Goal: Find specific fact: Find specific fact

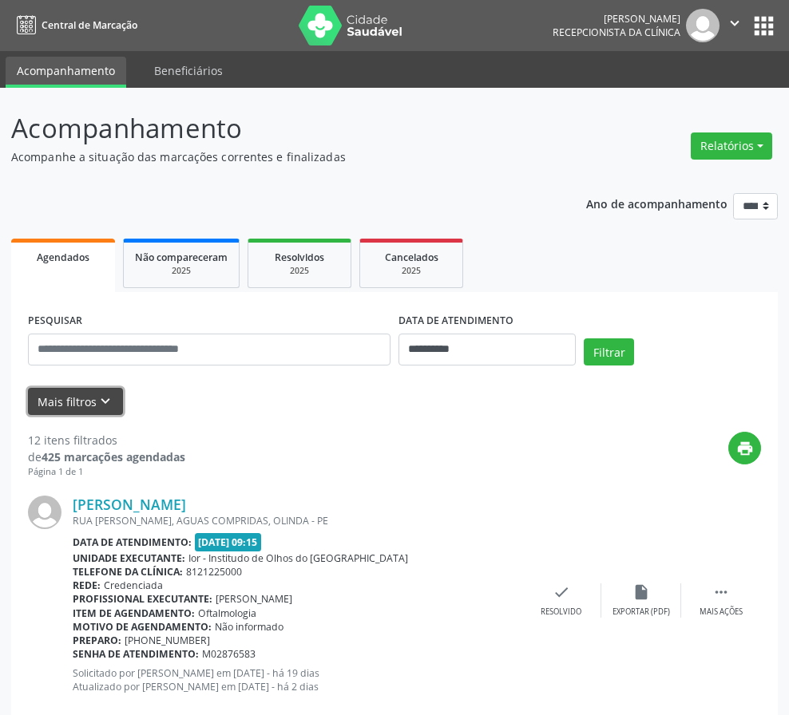
click at [65, 397] on button "Mais filtros keyboard_arrow_down" at bounding box center [75, 402] width 95 height 28
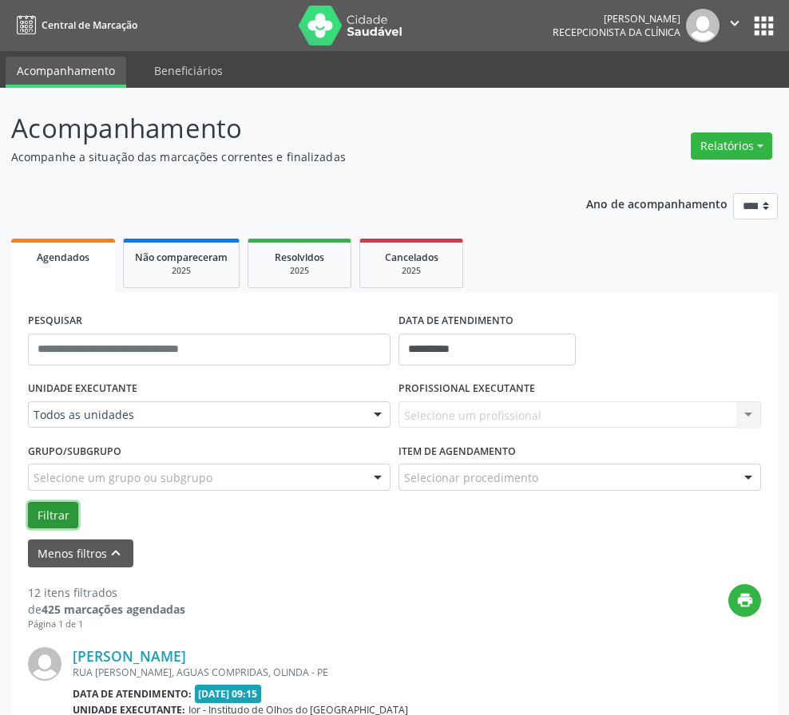
click at [61, 516] on button "Filtrar" at bounding box center [53, 515] width 50 height 27
click at [534, 16] on nav "Central de Marcação [PERSON_NAME] Recepcionista da clínica  Configurações Sair…" at bounding box center [394, 25] width 789 height 51
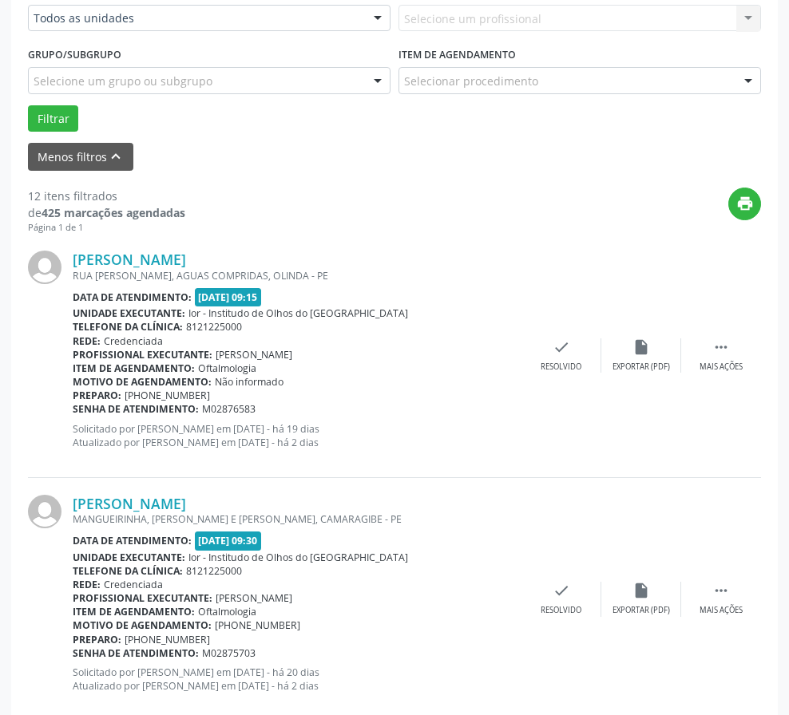
scroll to position [319, 0]
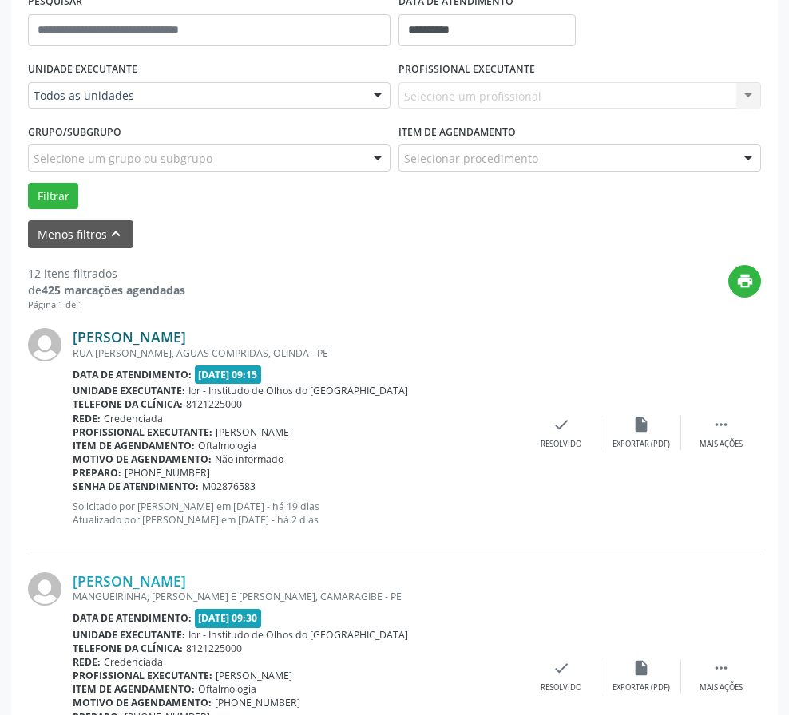
click at [120, 332] on link "[PERSON_NAME]" at bounding box center [129, 337] width 113 height 18
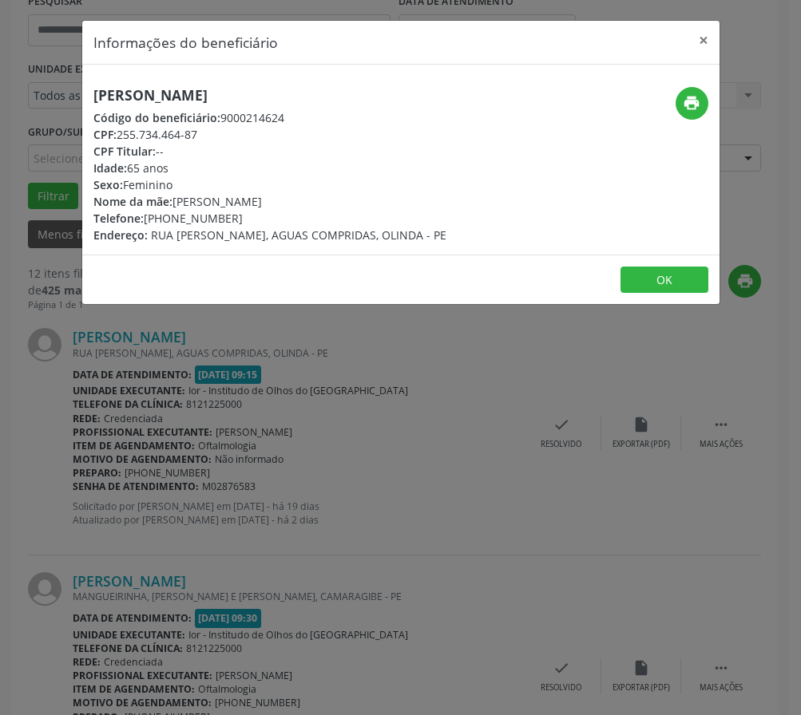
drag, startPoint x: 119, startPoint y: 133, endPoint x: 203, endPoint y: 136, distance: 83.9
click at [203, 136] on div "CPF: 255.734.464-87" at bounding box center [269, 134] width 353 height 17
copy div "255.734.464-87"
click at [683, 275] on button "OK" at bounding box center [664, 280] width 88 height 27
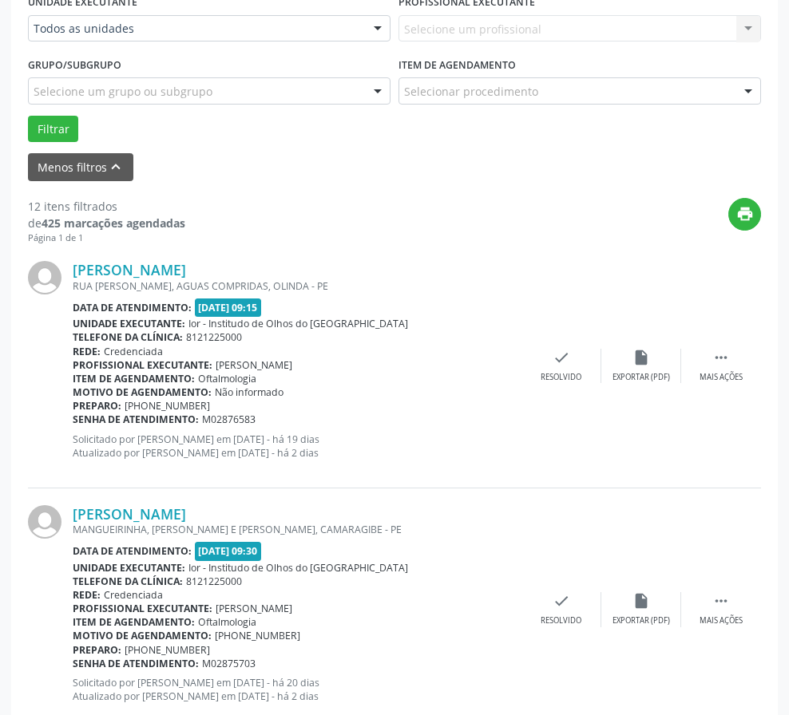
scroll to position [479, 0]
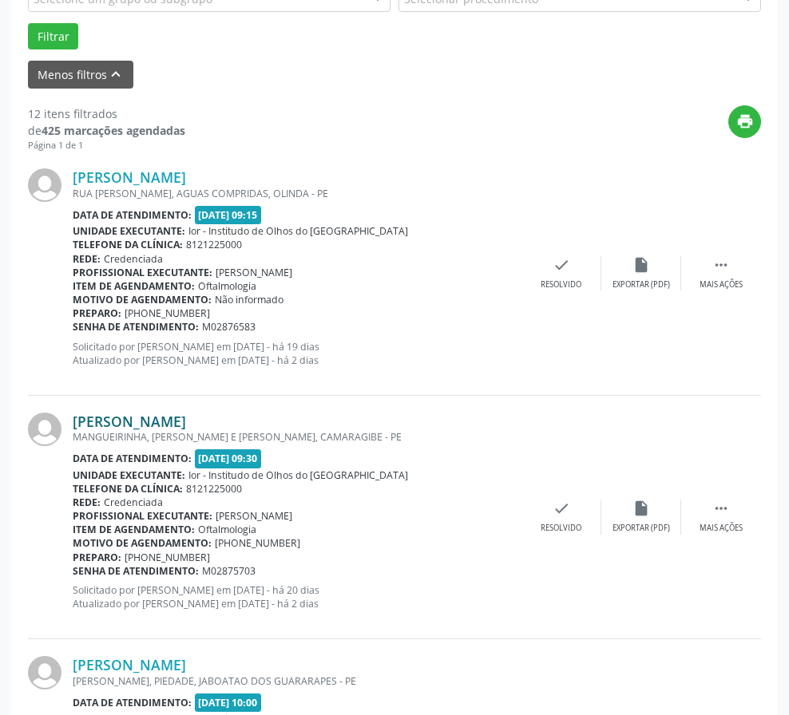
click at [186, 420] on link "[PERSON_NAME]" at bounding box center [129, 422] width 113 height 18
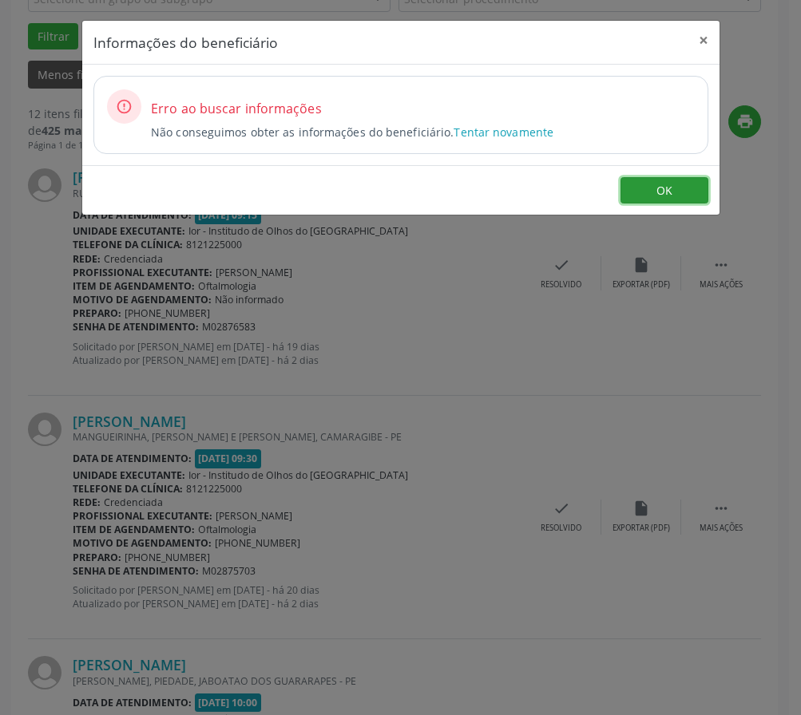
click at [674, 196] on button "OK" at bounding box center [664, 190] width 88 height 27
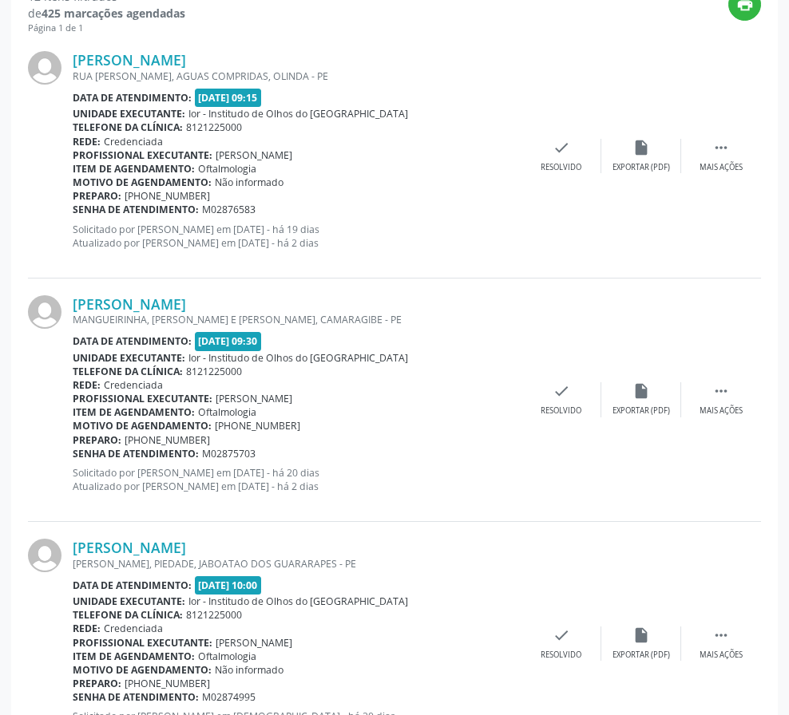
scroll to position [798, 0]
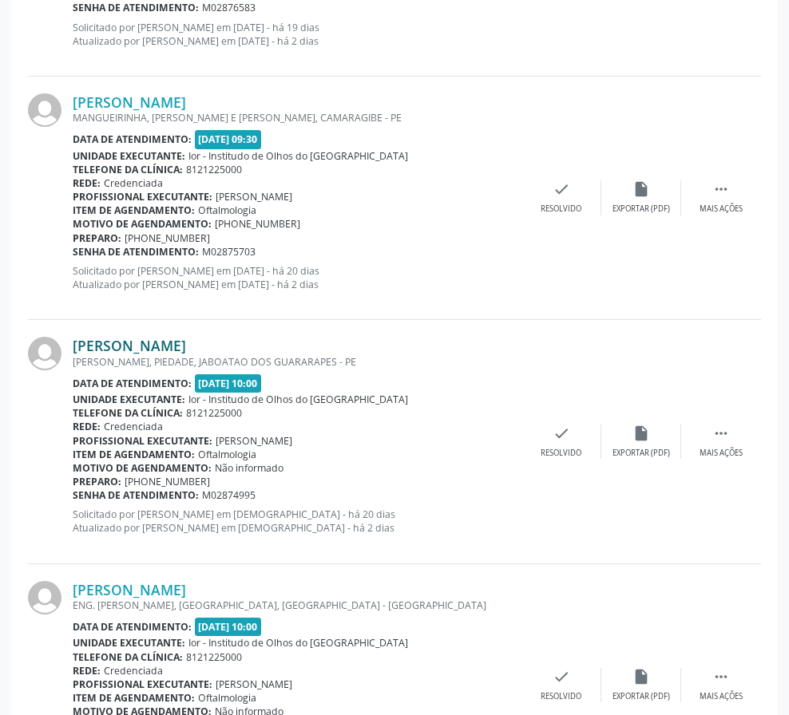
click at [131, 344] on link "[PERSON_NAME]" at bounding box center [129, 346] width 113 height 18
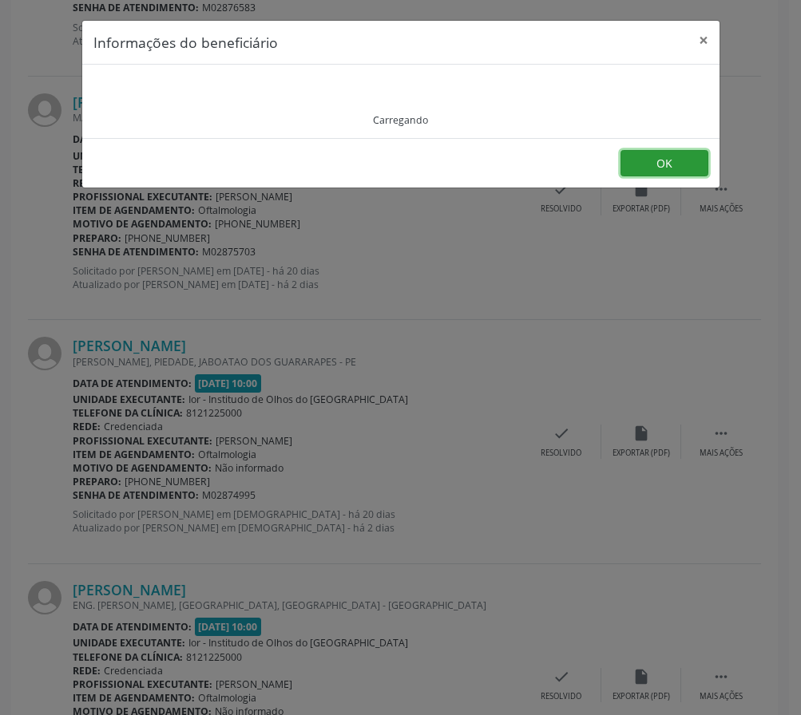
click at [660, 159] on button "OK" at bounding box center [664, 163] width 88 height 27
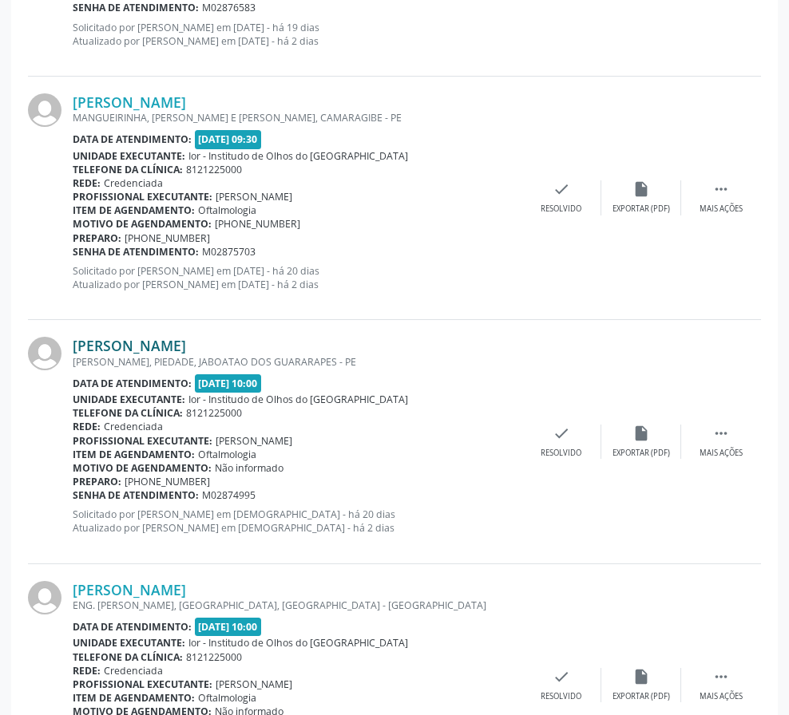
drag, startPoint x: 208, startPoint y: 346, endPoint x: 73, endPoint y: 346, distance: 134.1
click at [73, 346] on div "[PERSON_NAME]" at bounding box center [297, 346] width 449 height 18
copy link "[PERSON_NAME]"
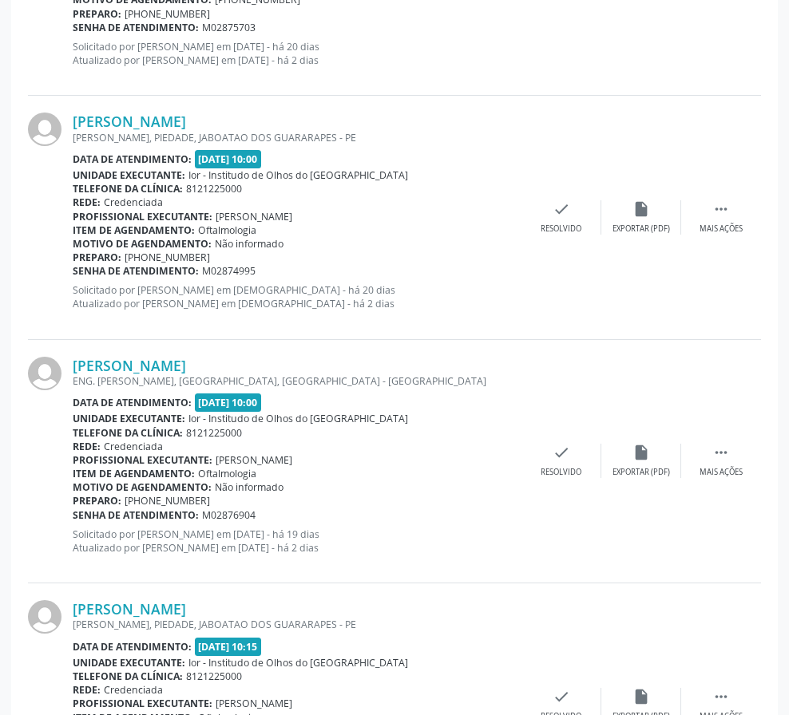
scroll to position [1038, 0]
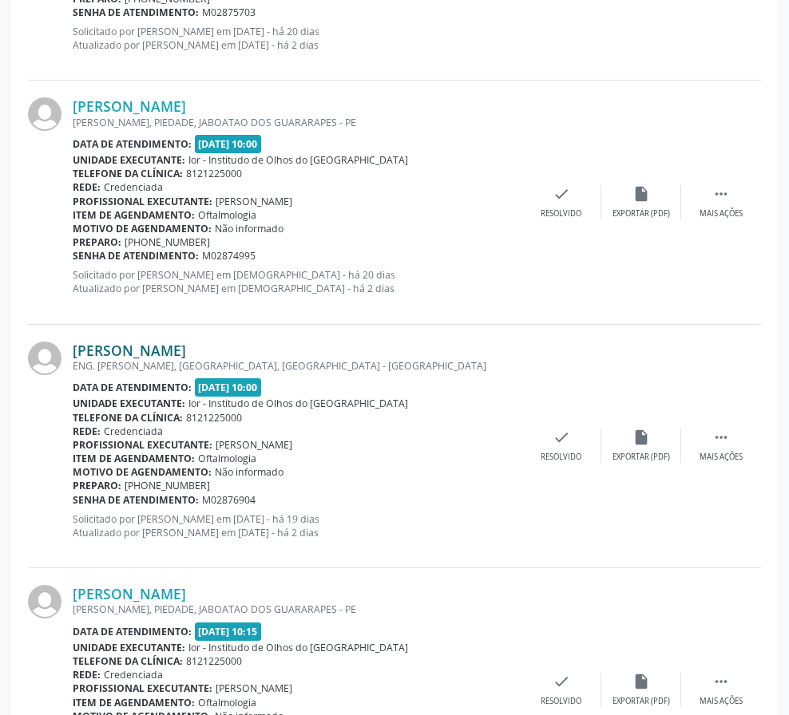
drag, startPoint x: 235, startPoint y: 354, endPoint x: 74, endPoint y: 347, distance: 160.6
click at [74, 347] on div "[PERSON_NAME]" at bounding box center [297, 351] width 449 height 18
copy link "[PERSON_NAME]"
click at [145, 351] on link "[PERSON_NAME]" at bounding box center [129, 351] width 113 height 18
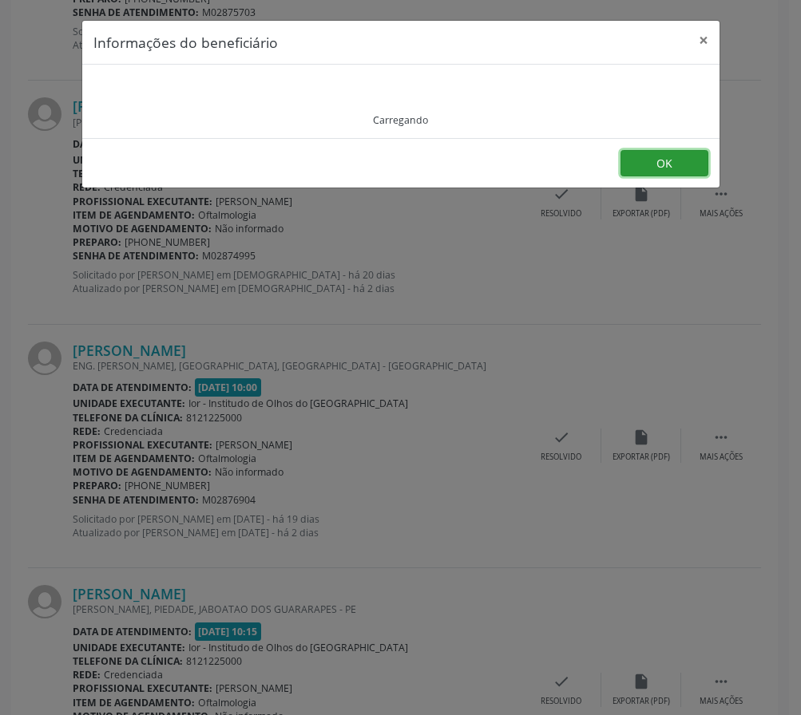
click at [651, 172] on button "OK" at bounding box center [664, 163] width 88 height 27
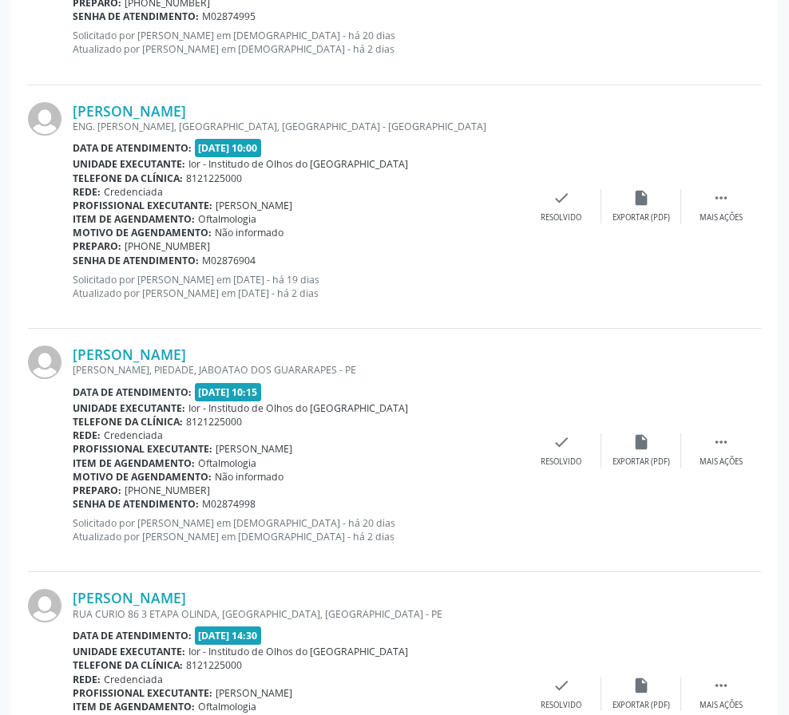
scroll to position [1596, 0]
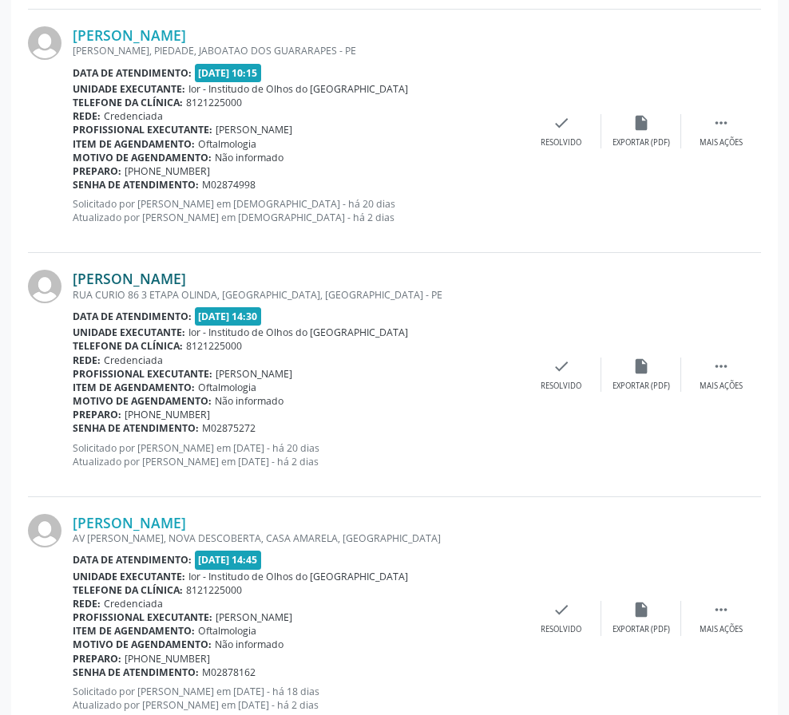
drag, startPoint x: 262, startPoint y: 279, endPoint x: 74, endPoint y: 275, distance: 187.6
click at [74, 275] on div "[PERSON_NAME]" at bounding box center [297, 279] width 449 height 18
copy link "[PERSON_NAME]"
drag, startPoint x: 276, startPoint y: 519, endPoint x: 75, endPoint y: 525, distance: 201.3
click at [75, 525] on div "[PERSON_NAME]" at bounding box center [297, 523] width 449 height 18
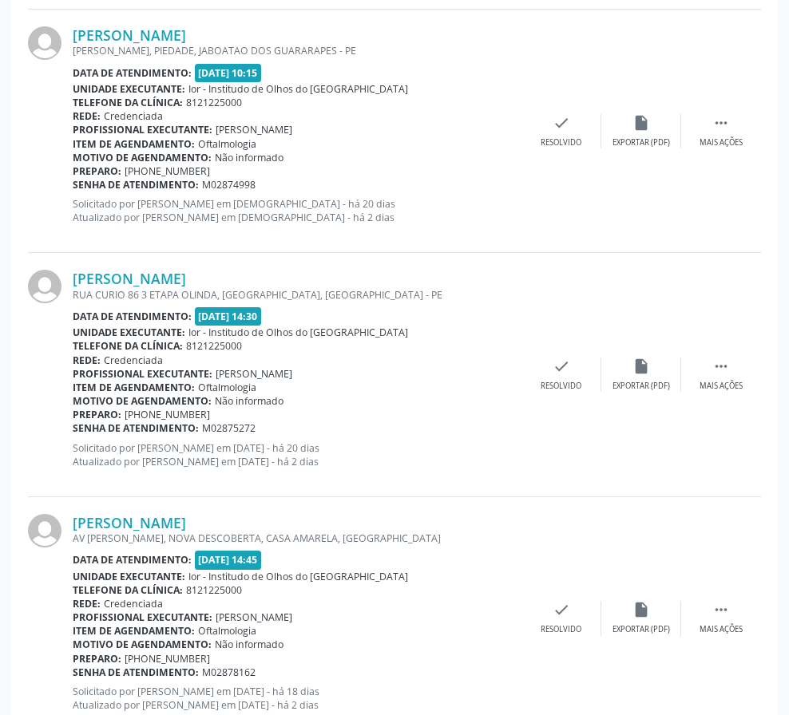
copy link "[PERSON_NAME]"
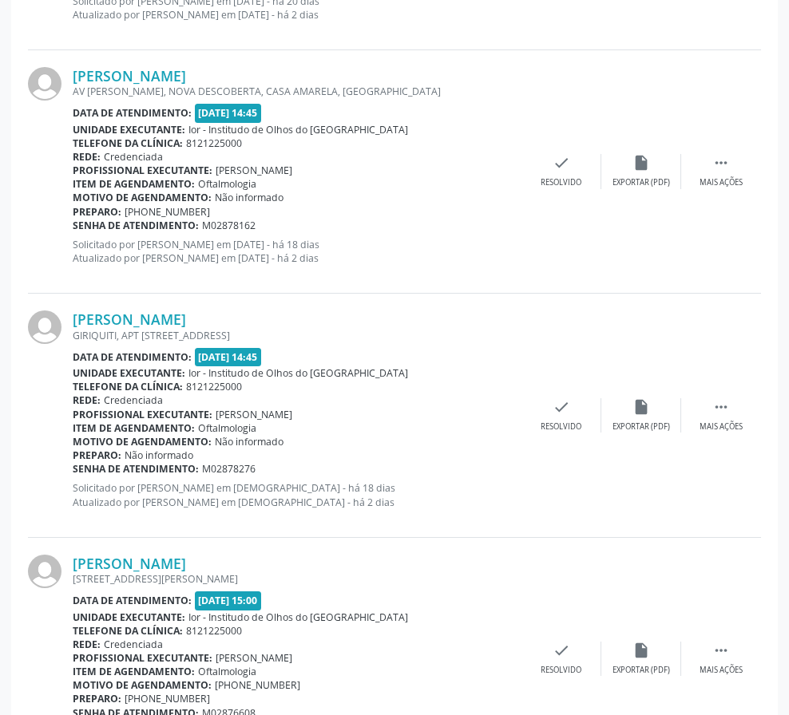
scroll to position [2075, 0]
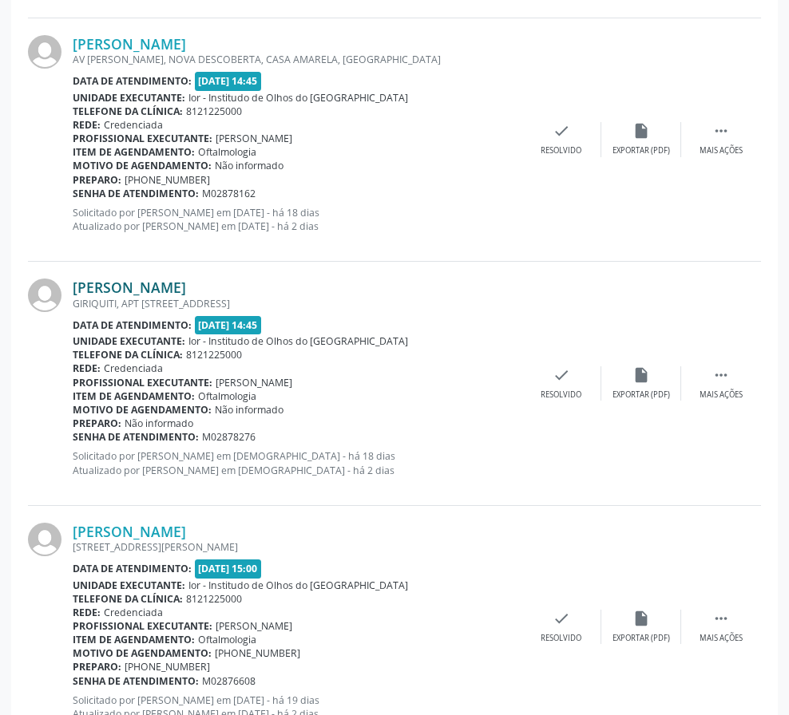
drag, startPoint x: 247, startPoint y: 285, endPoint x: 74, endPoint y: 289, distance: 172.5
click at [74, 289] on div "[PERSON_NAME]" at bounding box center [297, 288] width 449 height 18
copy link "[PERSON_NAME]"
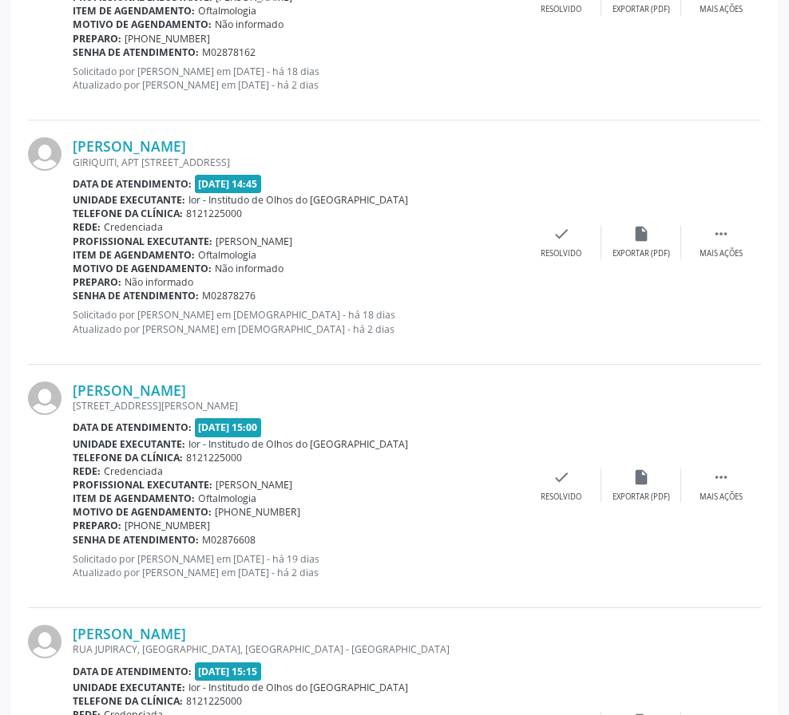
scroll to position [2315, 0]
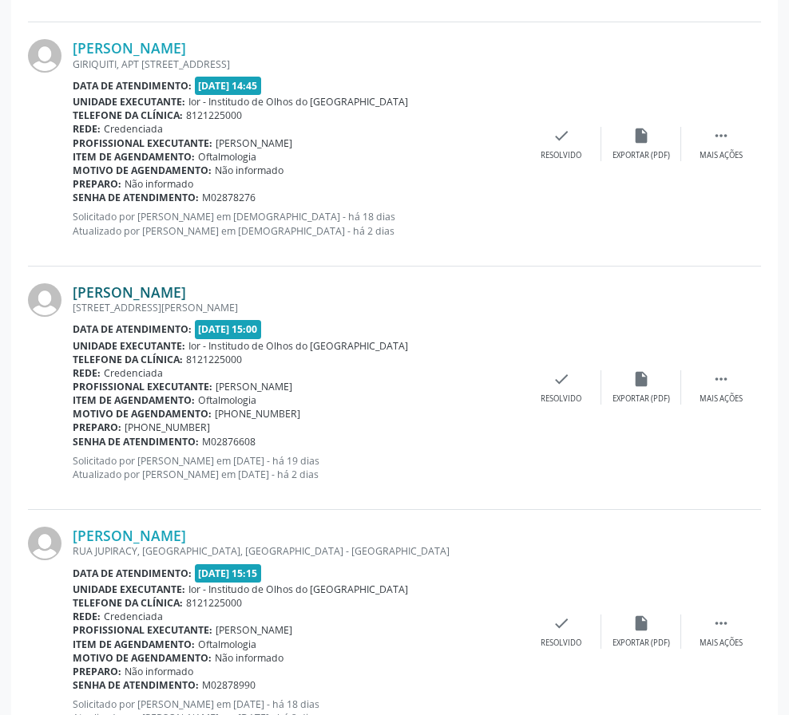
drag, startPoint x: 256, startPoint y: 291, endPoint x: 73, endPoint y: 287, distance: 183.7
click at [73, 287] on div "[PERSON_NAME]" at bounding box center [297, 292] width 449 height 18
copy link "[PERSON_NAME]"
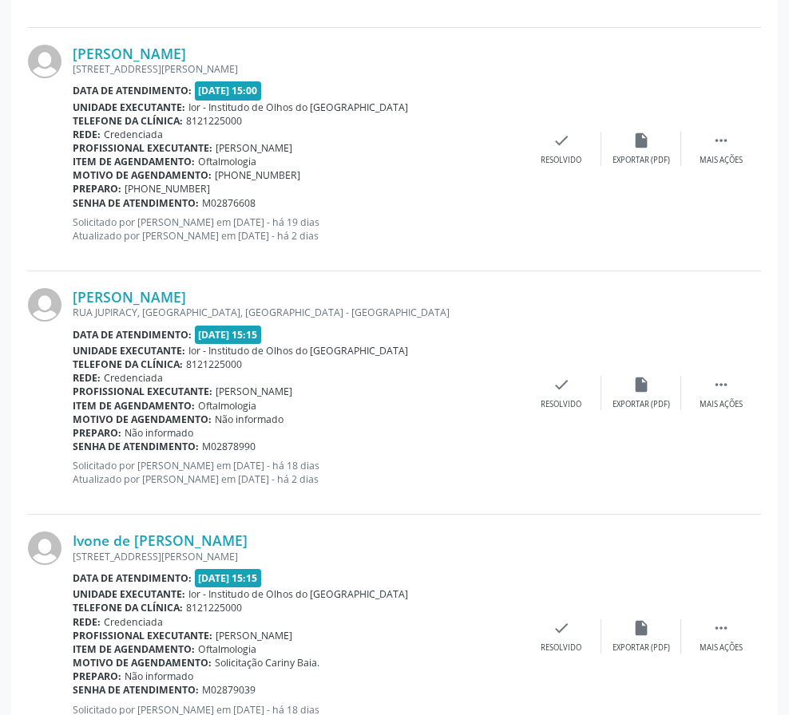
scroll to position [2554, 0]
drag, startPoint x: 233, startPoint y: 297, endPoint x: 63, endPoint y: 303, distance: 170.1
click at [63, 303] on div "[PERSON_NAME] [GEOGRAPHIC_DATA], [GEOGRAPHIC_DATA], [GEOGRAPHIC_DATA] - [GEOGRA…" at bounding box center [394, 392] width 733 height 243
copy div "[PERSON_NAME]"
drag, startPoint x: 303, startPoint y: 302, endPoint x: 203, endPoint y: 280, distance: 102.1
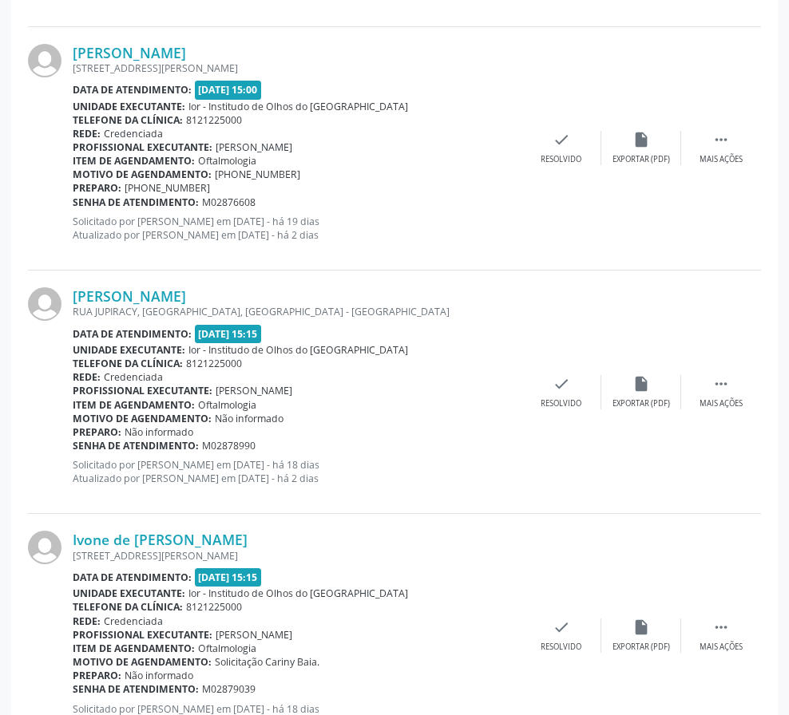
click at [303, 302] on div "[PERSON_NAME]" at bounding box center [297, 296] width 449 height 18
click at [132, 301] on link "[PERSON_NAME]" at bounding box center [129, 296] width 113 height 18
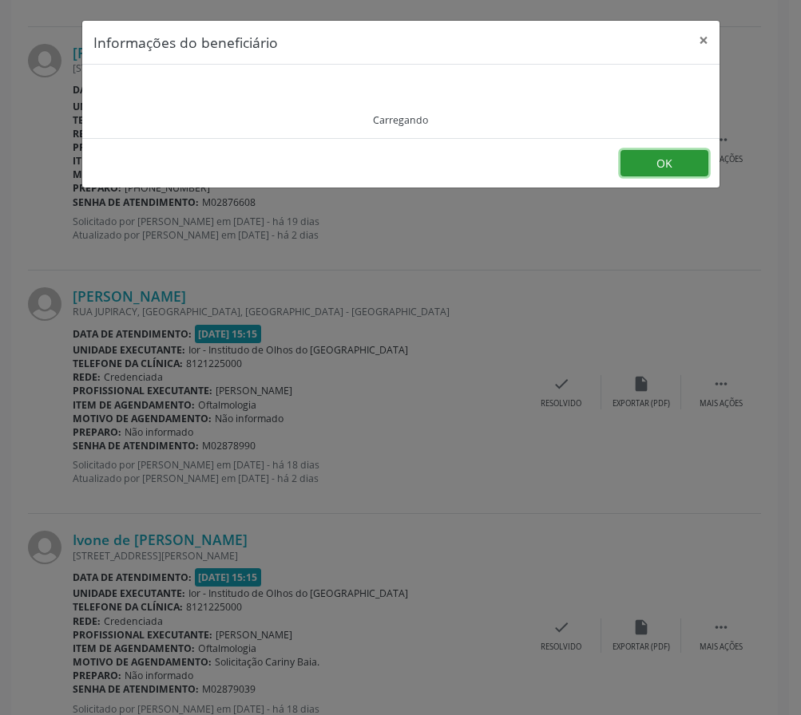
click at [659, 150] on button "OK" at bounding box center [664, 163] width 88 height 27
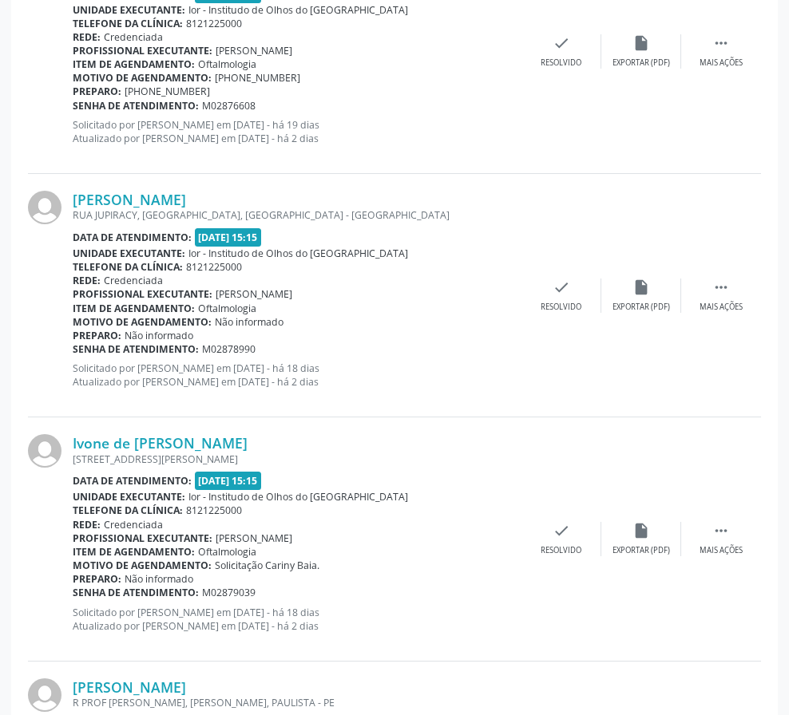
scroll to position [2794, 0]
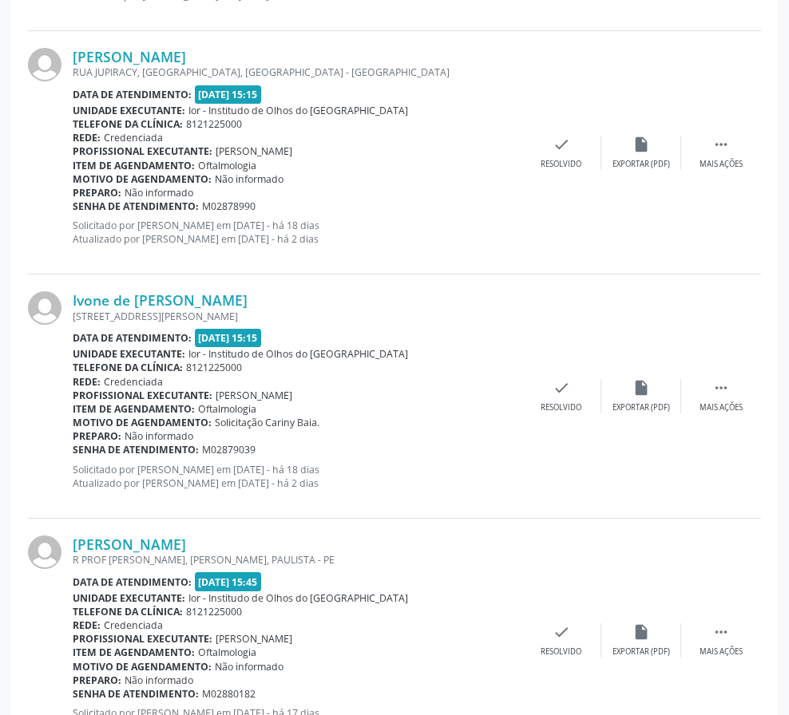
drag, startPoint x: 247, startPoint y: 299, endPoint x: 51, endPoint y: 299, distance: 195.6
click at [51, 299] on div "Ivone de [PERSON_NAME] [STREET_ADDRESS] Data de atendimento: [DATE] 15:15 Unida…" at bounding box center [394, 396] width 733 height 243
copy div "Ivone de [PERSON_NAME]"
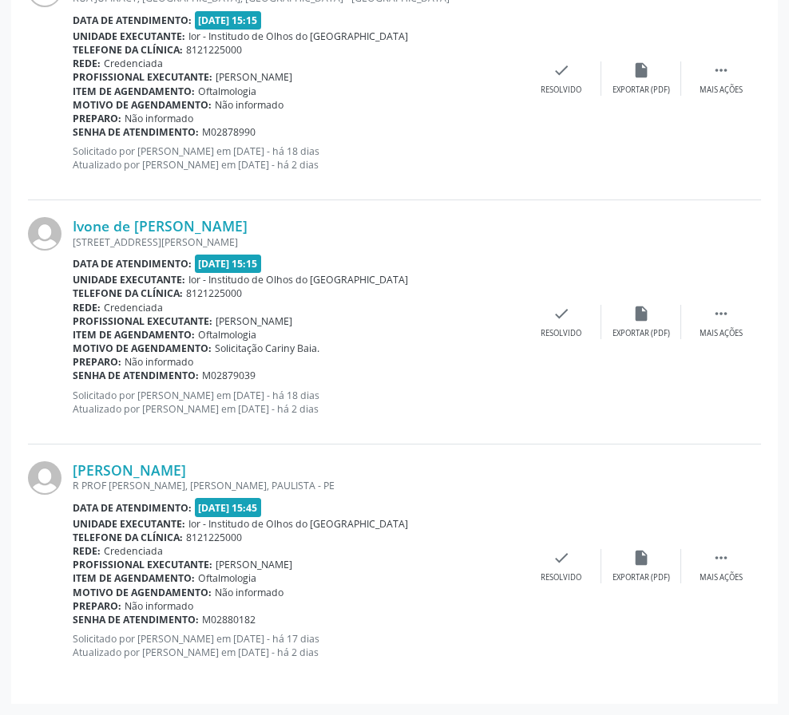
drag, startPoint x: 247, startPoint y: 474, endPoint x: 53, endPoint y: 473, distance: 194.0
click at [53, 473] on div "[PERSON_NAME] R PROF [PERSON_NAME], [PERSON_NAME], PAULISTA - PE Data de atendi…" at bounding box center [394, 566] width 733 height 243
copy div "[PERSON_NAME]"
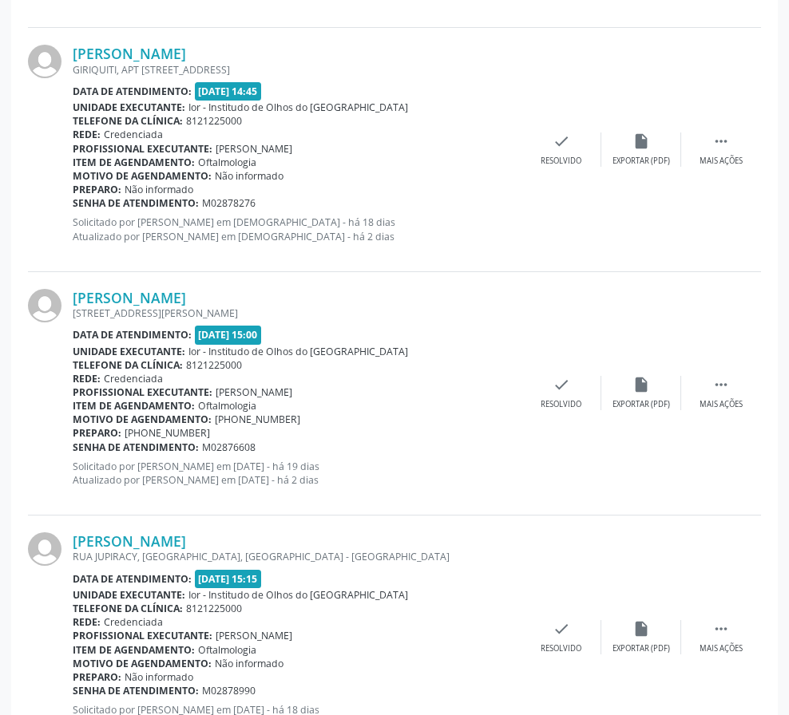
scroll to position [2315, 0]
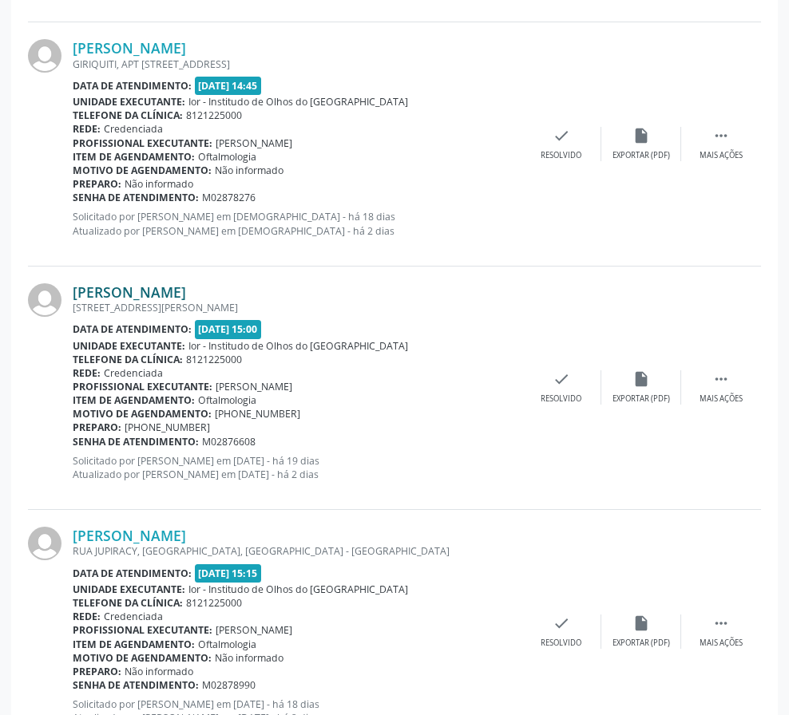
drag, startPoint x: 262, startPoint y: 292, endPoint x: 73, endPoint y: 291, distance: 188.4
click at [73, 291] on div "[PERSON_NAME]" at bounding box center [297, 292] width 449 height 18
